Goal: Task Accomplishment & Management: Use online tool/utility

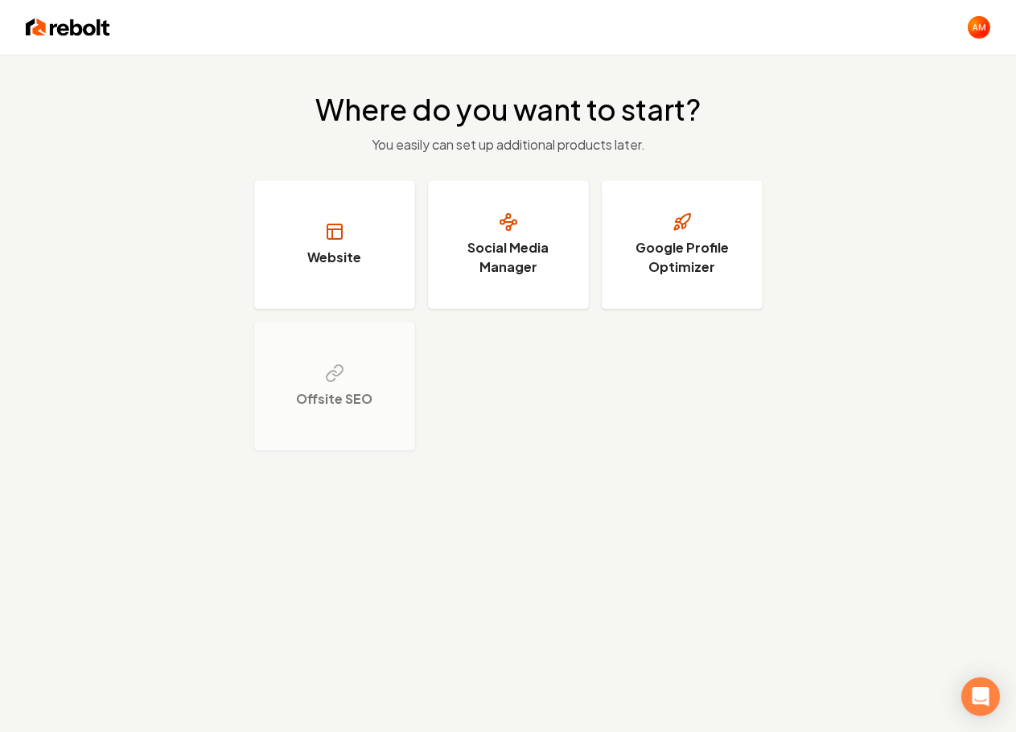
click at [657, 500] on div "Where do you want to start? You easily can set up additional products later. We…" at bounding box center [508, 421] width 1016 height 732
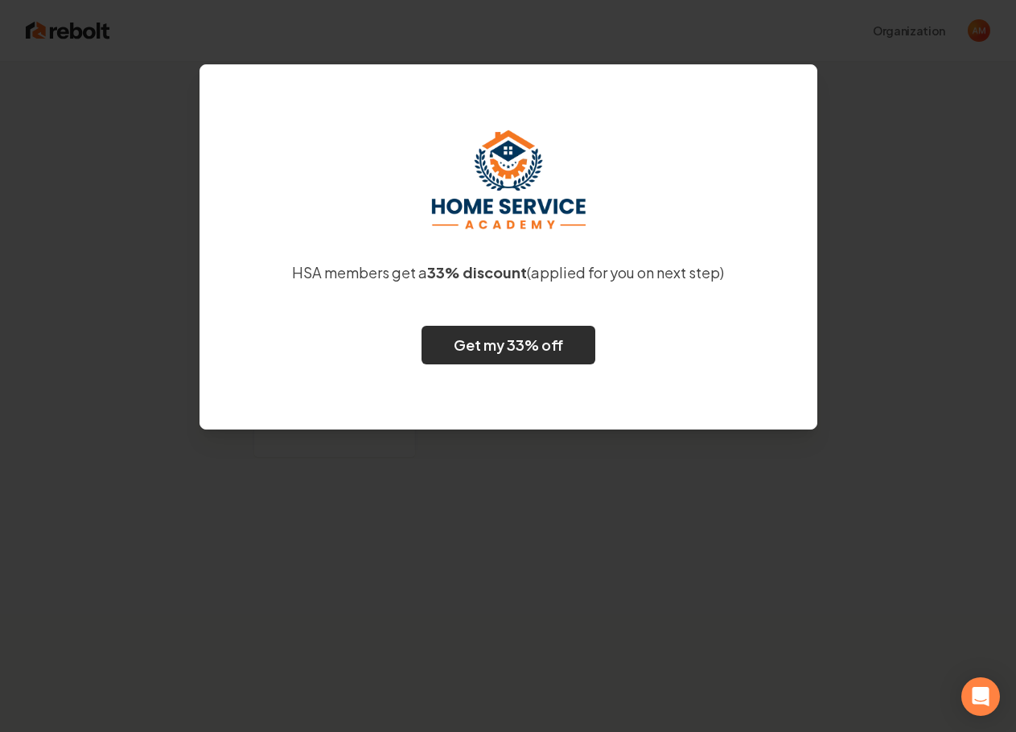
click at [554, 344] on link "Get my 33% off" at bounding box center [509, 345] width 174 height 39
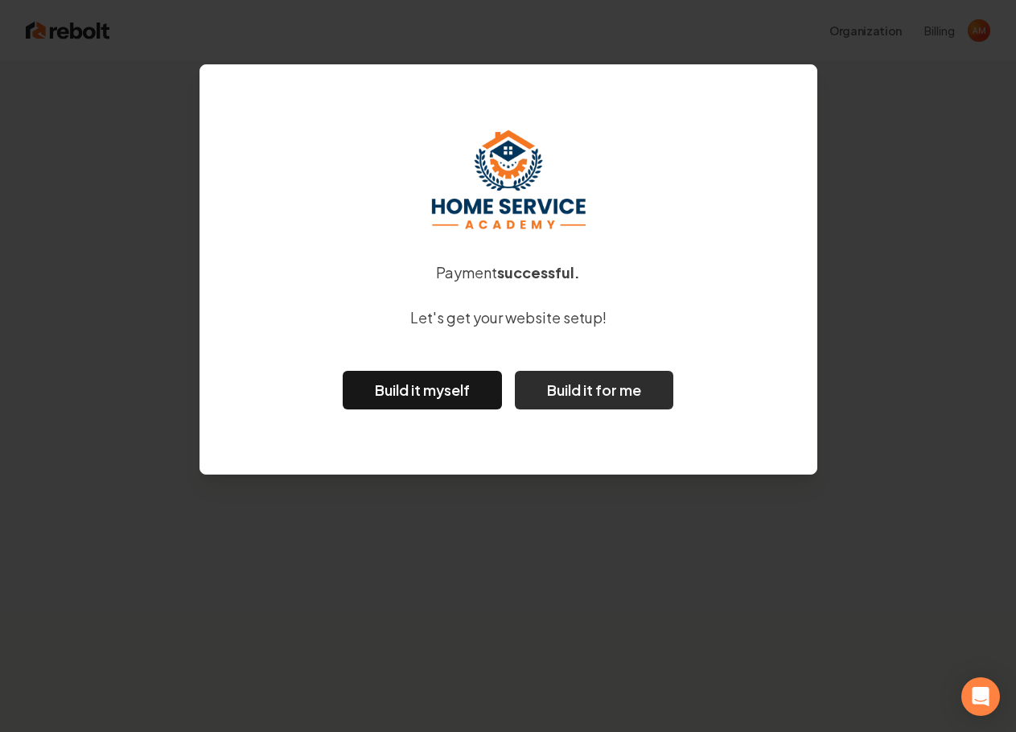
click at [607, 390] on button "Build it for me" at bounding box center [594, 390] width 159 height 39
